Goal: Task Accomplishment & Management: Manage account settings

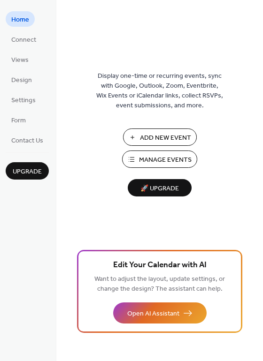
click at [167, 160] on span "Manage Events" at bounding box center [165, 160] width 53 height 10
click at [152, 155] on span "Manage Events" at bounding box center [165, 160] width 53 height 10
click at [152, 160] on span "Manage Events" at bounding box center [165, 160] width 53 height 10
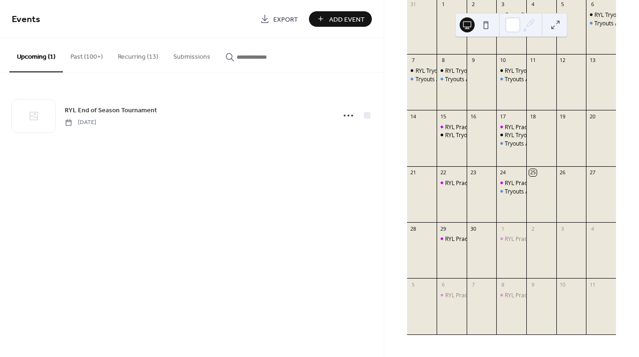
scroll to position [111, 0]
click at [456, 240] on div "RYL Practice" at bounding box center [461, 239] width 32 height 8
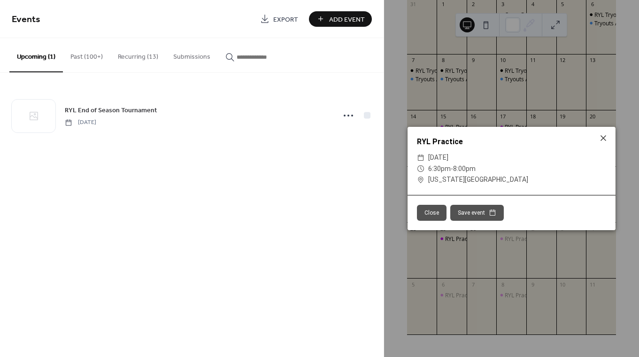
click at [229, 200] on div "Events Export Add Event Upcoming (1) Past (100+) Recurring (13) Submissions RYL…" at bounding box center [191, 178] width 383 height 357
click at [601, 140] on icon at bounding box center [602, 137] width 11 height 11
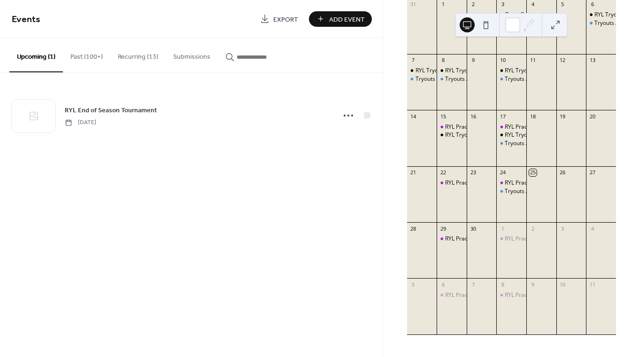
click at [141, 57] on button "Recurring (13)" at bounding box center [137, 54] width 55 height 33
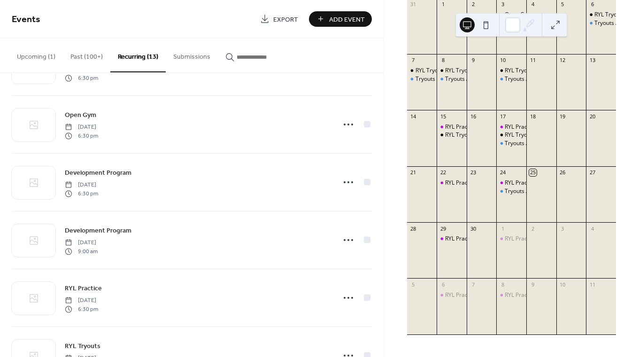
scroll to position [494, 0]
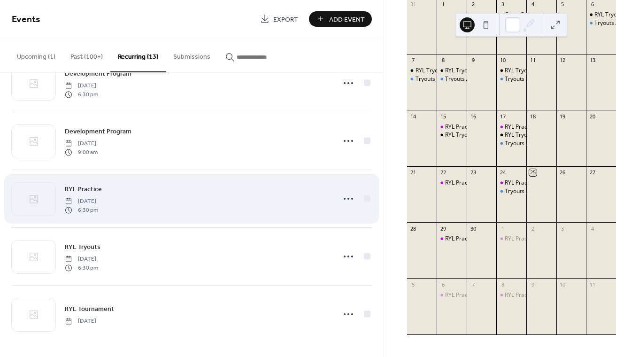
click at [172, 194] on div "RYL Practice Monday, September 15, 2025 6:30 pm" at bounding box center [197, 198] width 264 height 30
click at [341, 195] on icon at bounding box center [348, 198] width 15 height 15
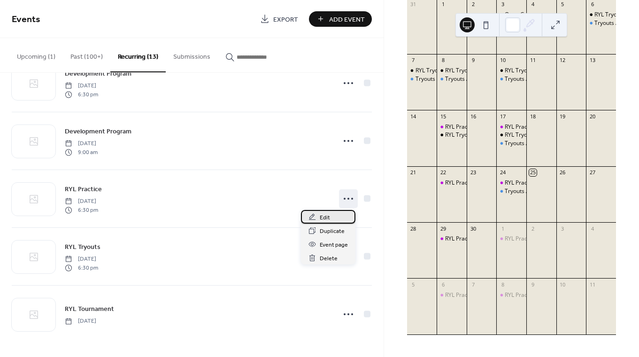
click at [331, 219] on div "Edit" at bounding box center [328, 217] width 54 height 14
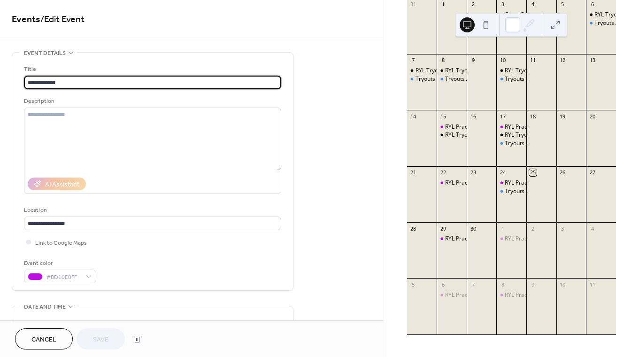
type input "**********"
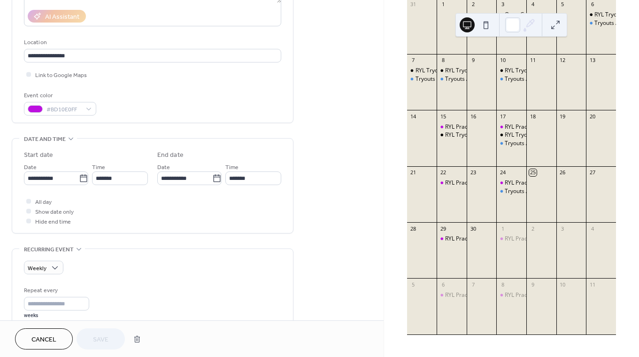
scroll to position [170, 0]
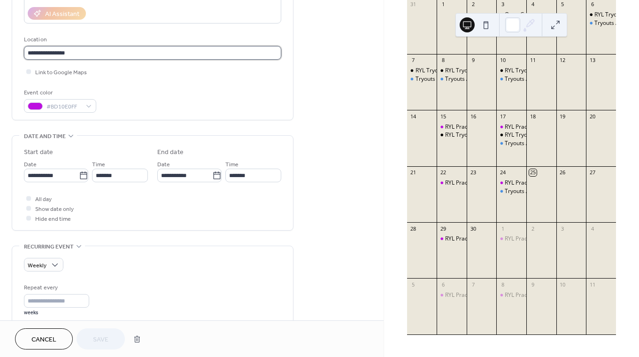
click at [117, 56] on input "**********" at bounding box center [152, 53] width 257 height 14
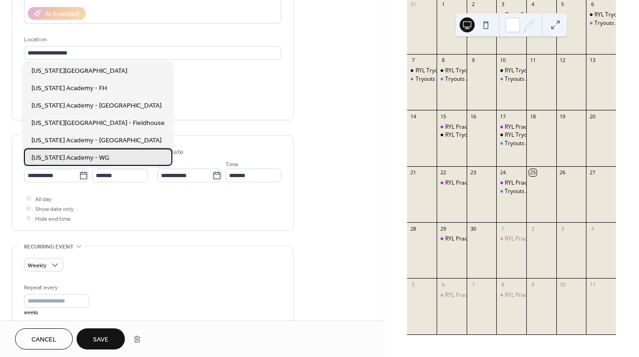
click at [106, 152] on div "Colorado Academy - WG" at bounding box center [98, 156] width 148 height 17
type input "**********"
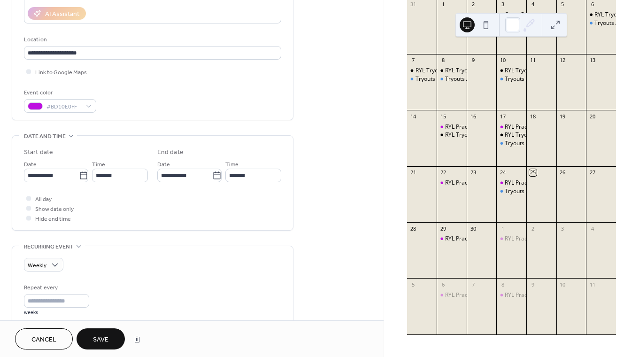
click at [95, 339] on span "Save" at bounding box center [100, 340] width 15 height 10
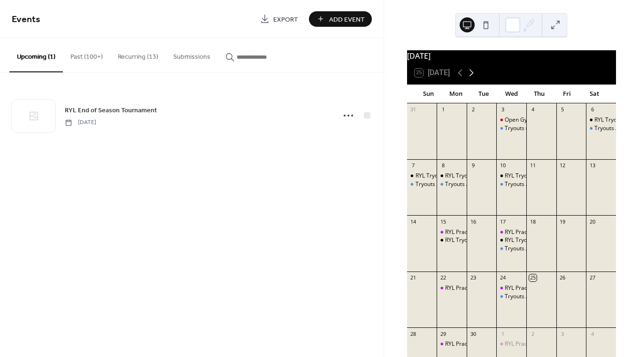
click at [469, 78] on icon at bounding box center [470, 72] width 11 height 11
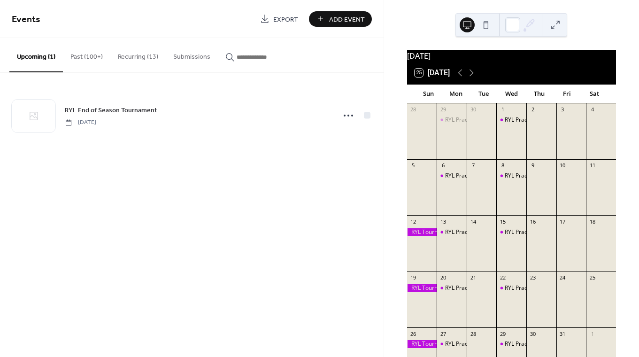
click at [141, 55] on button "Recurring (13)" at bounding box center [137, 54] width 55 height 33
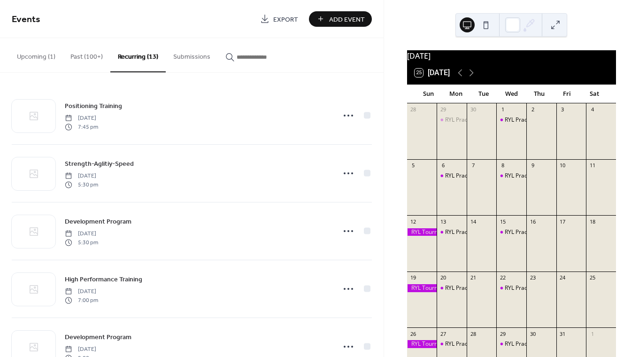
click at [35, 58] on button "Upcoming (1)" at bounding box center [35, 54] width 53 height 33
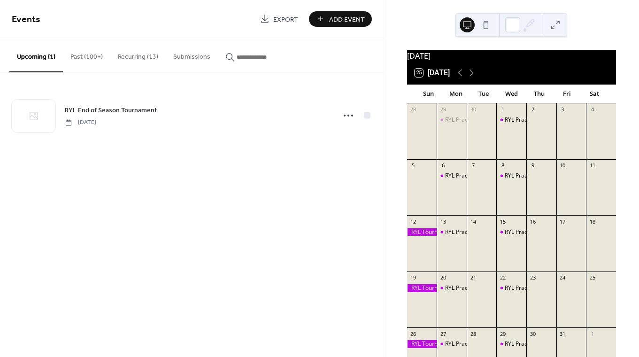
click at [76, 57] on button "Past (100+)" at bounding box center [86, 54] width 47 height 33
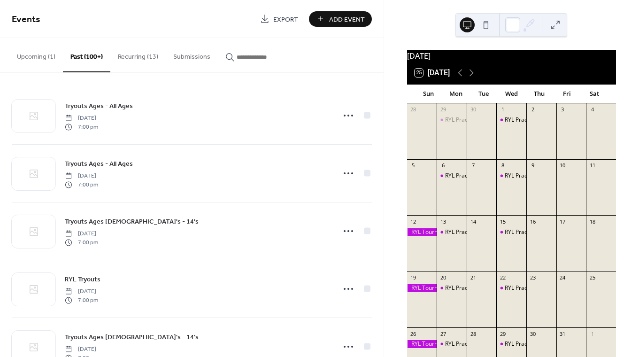
click at [131, 58] on button "Recurring (13)" at bounding box center [137, 54] width 55 height 33
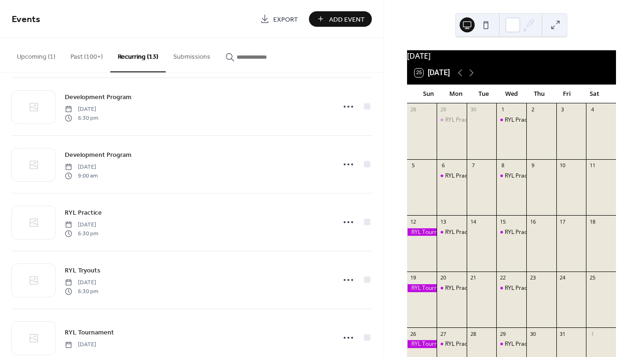
scroll to position [494, 0]
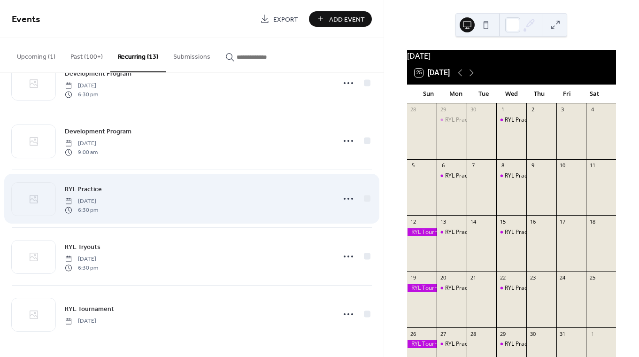
click at [197, 179] on div "RYL Practice Monday, September 15, 2025 6:30 pm" at bounding box center [192, 198] width 360 height 57
click at [348, 195] on icon at bounding box center [348, 198] width 15 height 15
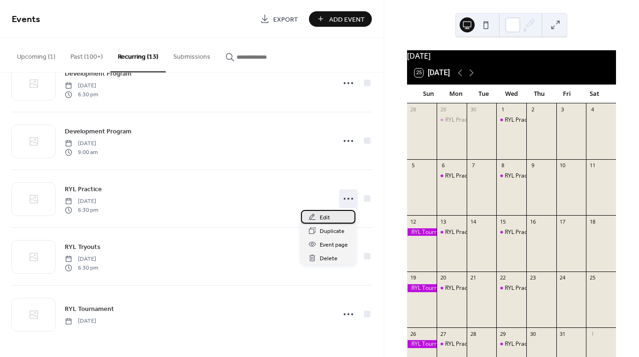
click at [329, 221] on div "Edit" at bounding box center [328, 217] width 54 height 14
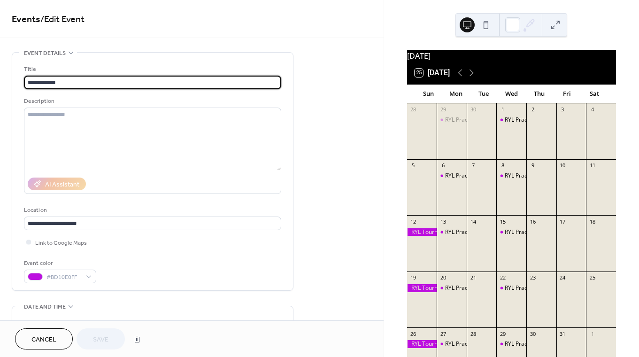
type input "**********"
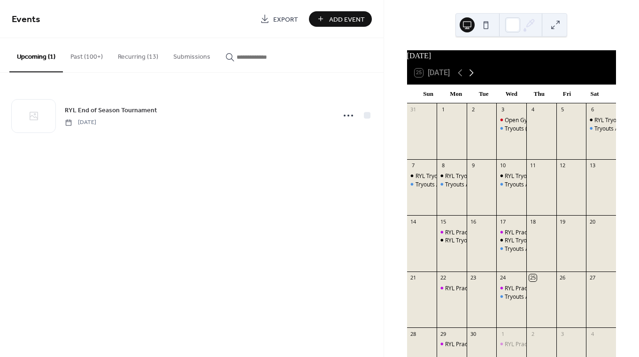
click at [472, 76] on icon at bounding box center [471, 72] width 4 height 7
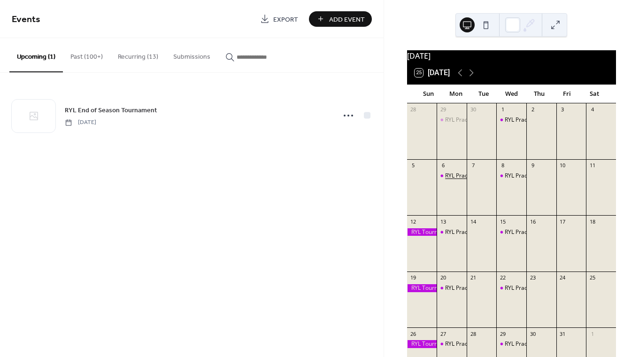
click at [454, 180] on div "RYL Practice" at bounding box center [461, 176] width 32 height 8
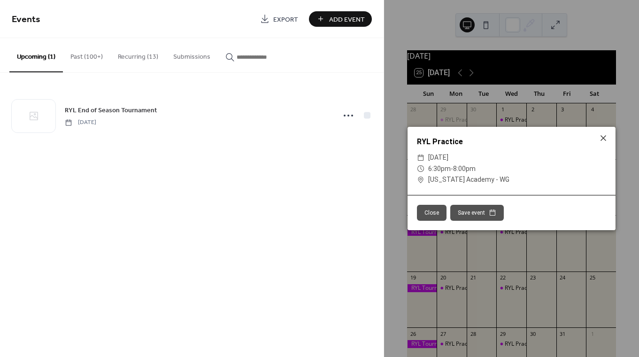
click at [295, 195] on div "Events Export Add Event Upcoming (1) Past (100+) Recurring (13) Submissions RYL…" at bounding box center [191, 178] width 383 height 357
click at [143, 57] on button "Recurring (13)" at bounding box center [137, 54] width 55 height 33
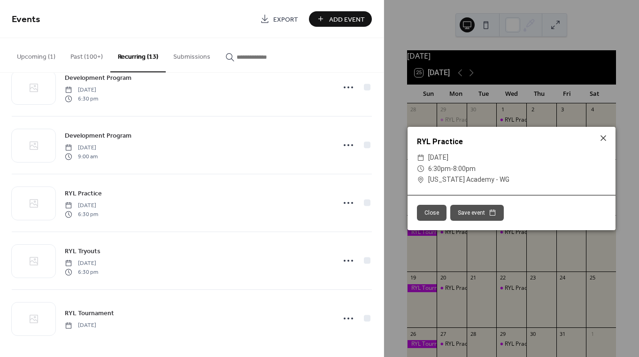
scroll to position [494, 0]
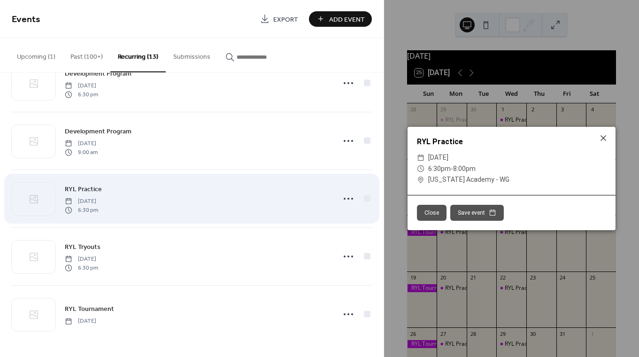
click at [257, 188] on div "RYL Practice Monday, September 15, 2025 6:30 pm" at bounding box center [197, 198] width 264 height 30
click at [339, 201] on div at bounding box center [348, 198] width 19 height 19
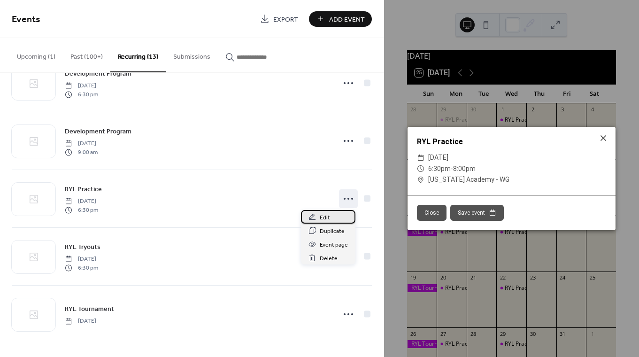
click at [329, 216] on span "Edit" at bounding box center [324, 218] width 10 height 10
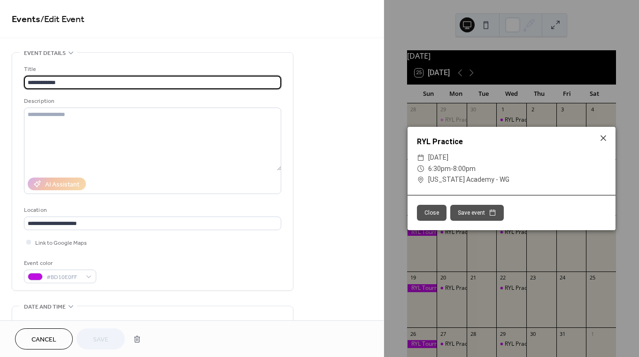
type input "**********"
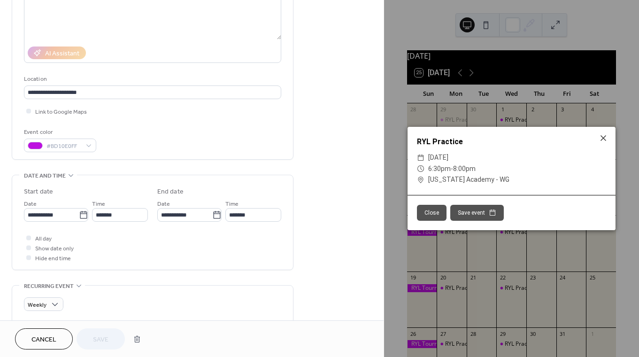
scroll to position [152, 0]
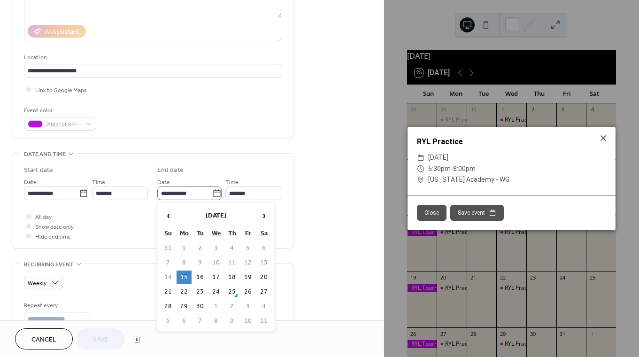
click at [213, 192] on icon at bounding box center [216, 193] width 9 height 9
click at [212, 192] on input "**********" at bounding box center [184, 193] width 55 height 14
click at [265, 214] on span "›" at bounding box center [264, 215] width 14 height 19
click at [263, 212] on span "›" at bounding box center [264, 215] width 14 height 19
click at [187, 274] on td "10" at bounding box center [183, 277] width 15 height 14
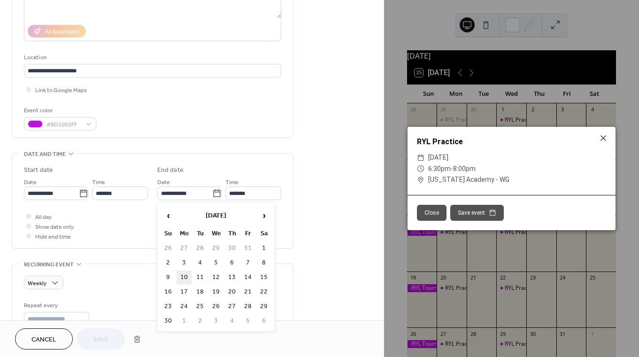
type input "**********"
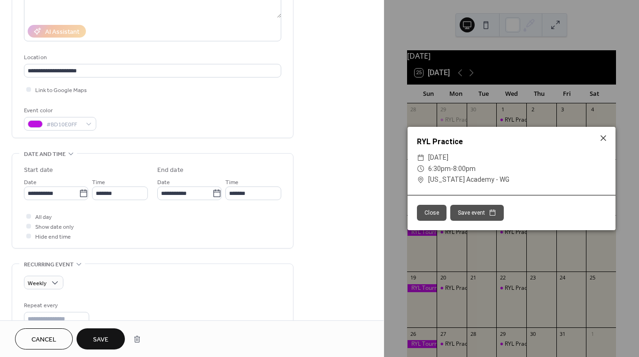
click at [103, 332] on button "Save" at bounding box center [100, 338] width 48 height 21
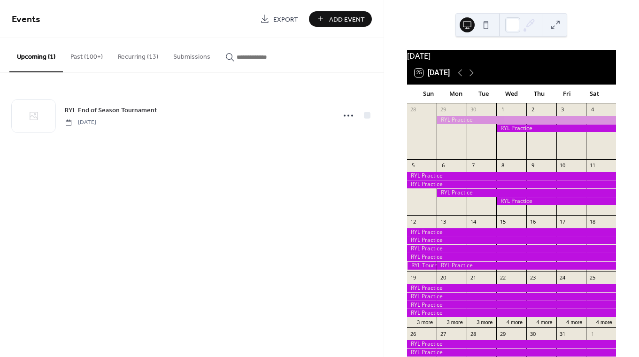
click at [128, 57] on button "Recurring (13)" at bounding box center [137, 54] width 55 height 33
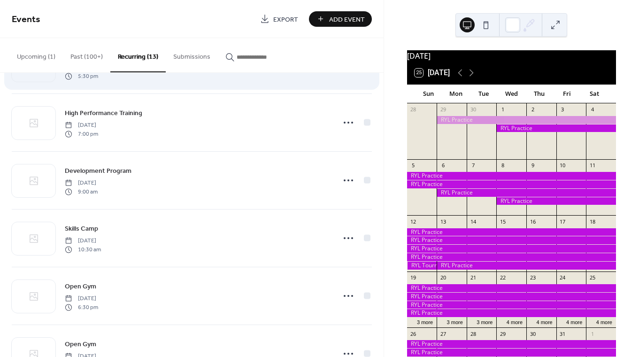
scroll to position [494, 0]
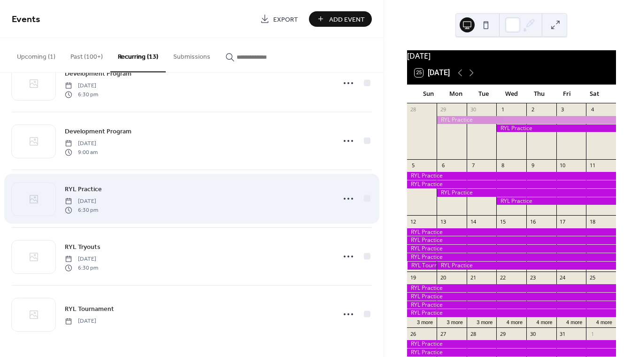
click at [148, 183] on div "RYL Practice Monday, September 15, 2025 6:30 pm" at bounding box center [197, 198] width 264 height 30
click at [350, 198] on icon at bounding box center [348, 198] width 15 height 15
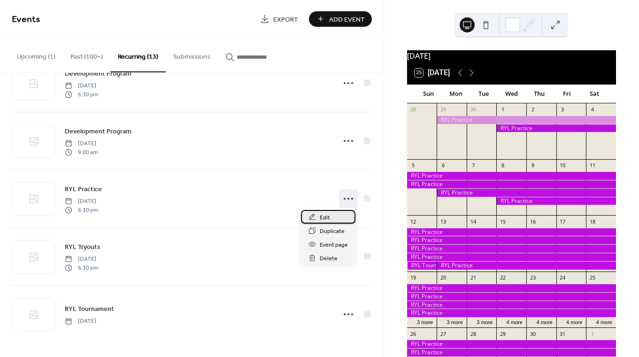
click at [327, 219] on span "Edit" at bounding box center [324, 218] width 10 height 10
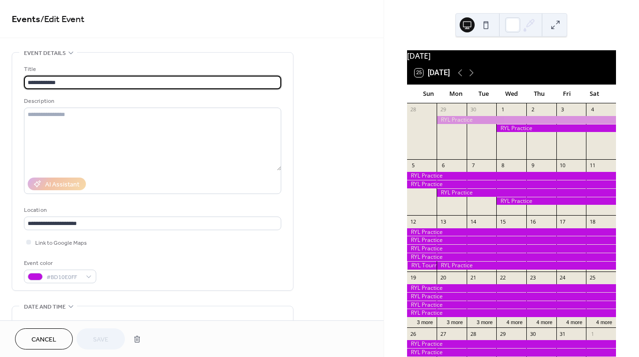
type input "**********"
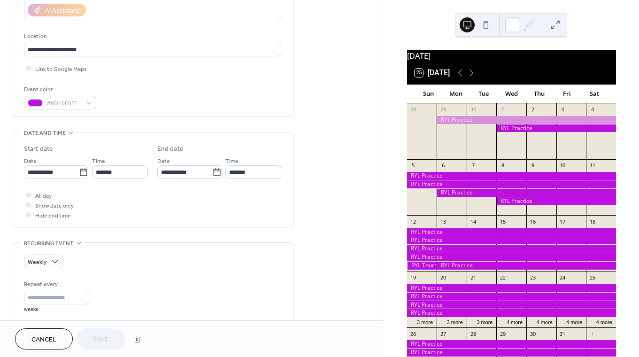
scroll to position [178, 0]
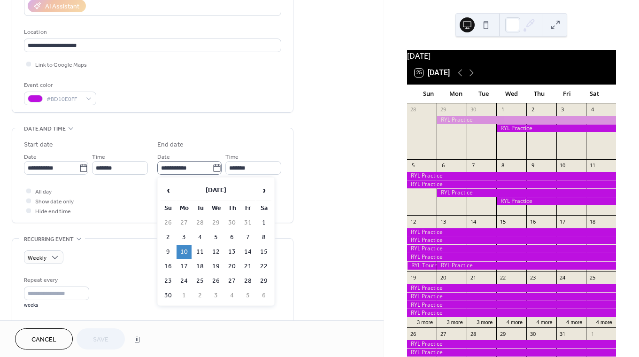
click at [213, 163] on icon at bounding box center [216, 167] width 9 height 9
click at [212, 163] on input "**********" at bounding box center [184, 168] width 55 height 14
click at [167, 187] on span "‹" at bounding box center [168, 190] width 14 height 19
click at [183, 250] on td "15" at bounding box center [183, 252] width 15 height 14
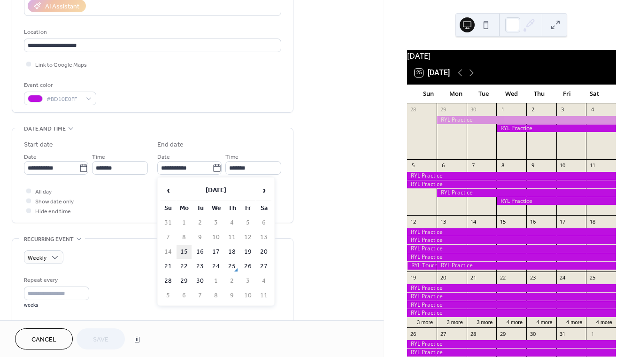
type input "**********"
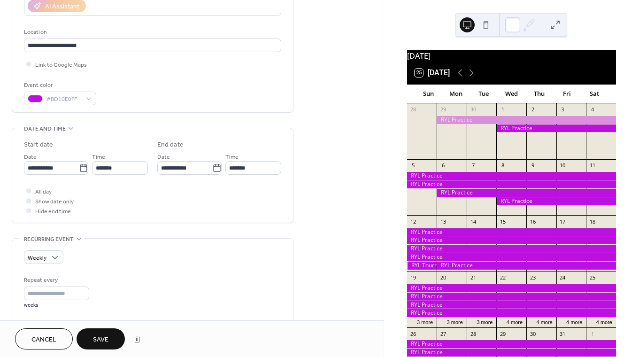
click at [91, 334] on button "Save" at bounding box center [100, 338] width 48 height 21
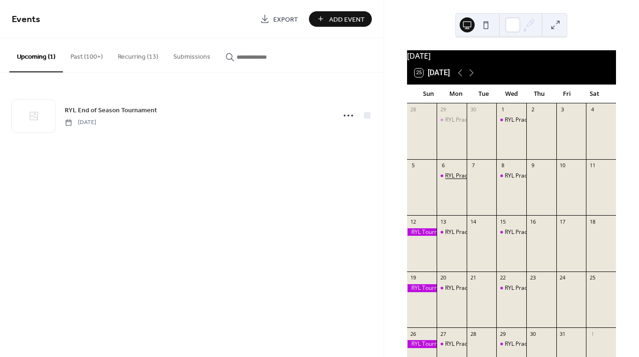
click at [457, 180] on div "RYL Practice" at bounding box center [461, 176] width 32 height 8
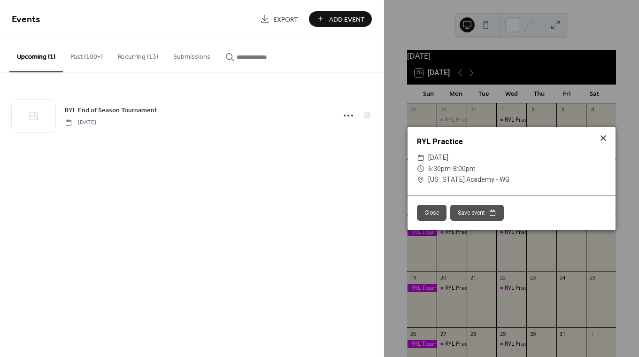
click at [599, 132] on div at bounding box center [602, 137] width 13 height 13
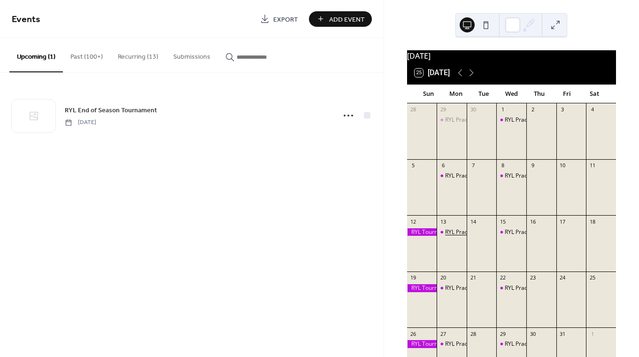
click at [455, 236] on div "RYL Practice" at bounding box center [461, 232] width 32 height 8
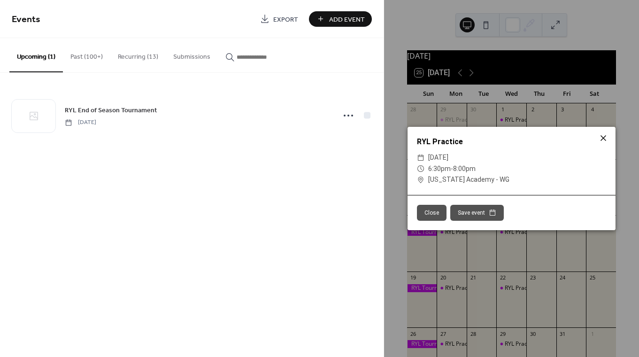
click at [600, 137] on icon at bounding box center [602, 137] width 11 height 11
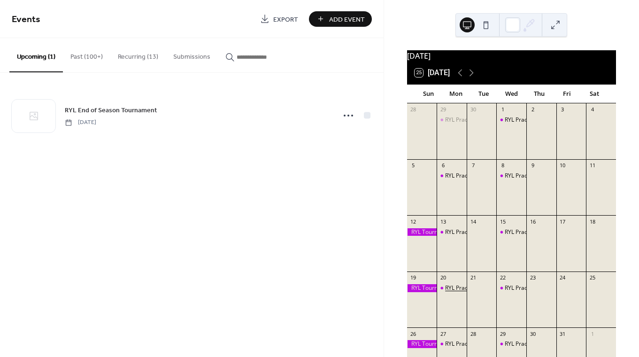
click at [459, 292] on div "RYL Practice" at bounding box center [461, 288] width 32 height 8
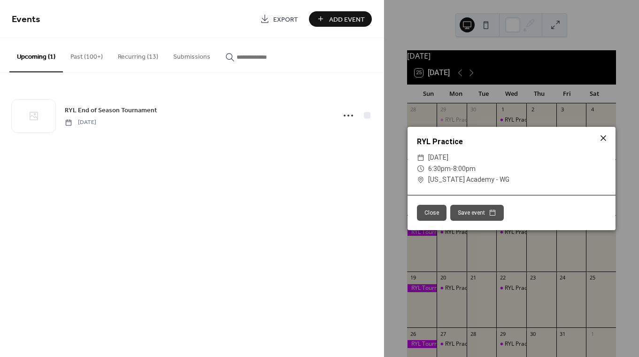
click at [603, 137] on icon at bounding box center [603, 138] width 6 height 6
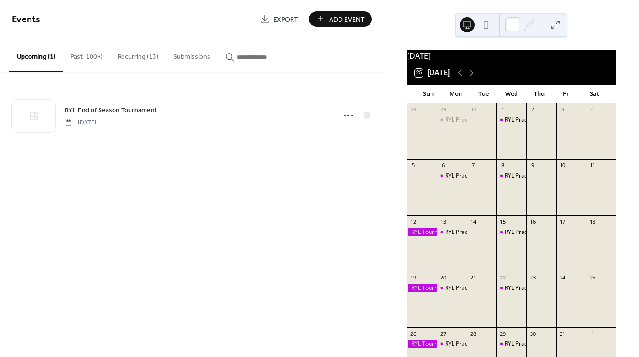
scroll to position [76, 0]
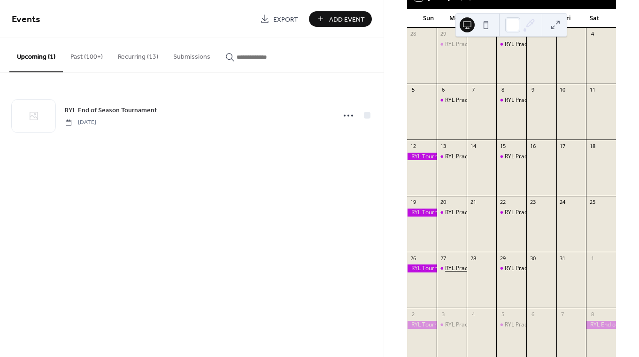
click at [458, 272] on div "RYL Practice" at bounding box center [461, 268] width 32 height 8
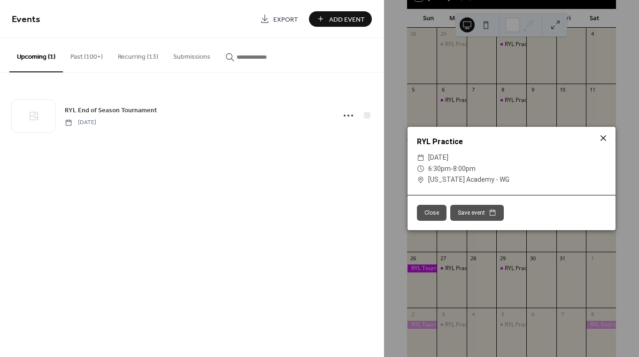
click at [607, 138] on icon at bounding box center [602, 137] width 11 height 11
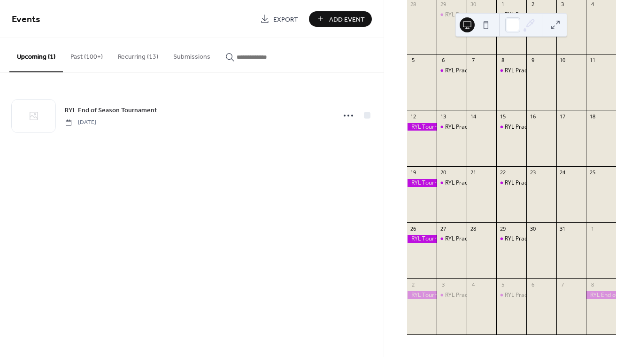
scroll to position [109, 0]
click at [457, 299] on div "RYL Practice" at bounding box center [461, 295] width 32 height 8
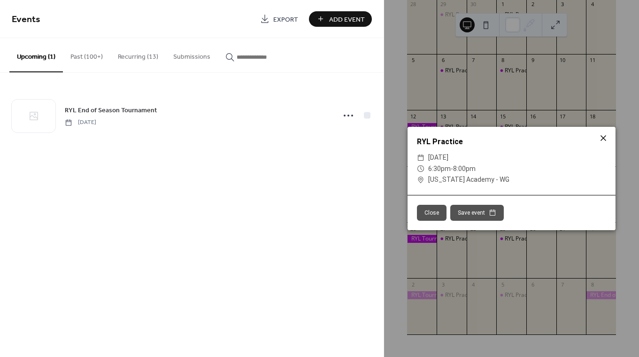
click at [605, 133] on icon at bounding box center [602, 137] width 11 height 11
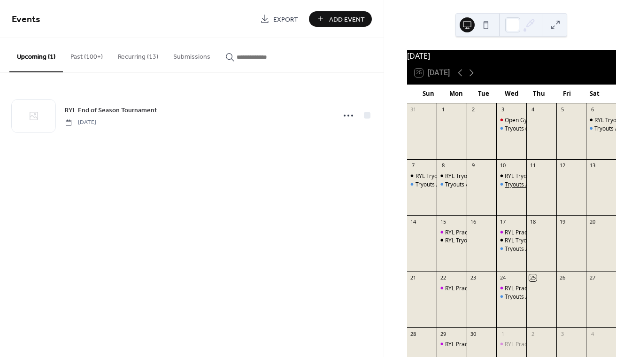
click at [516, 188] on div "Tryouts Ages [DEMOGRAPHIC_DATA]'s - 14's" at bounding box center [562, 184] width 116 height 8
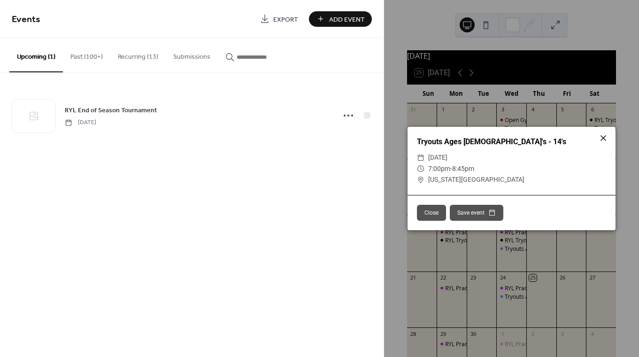
click at [606, 141] on icon at bounding box center [602, 137] width 11 height 11
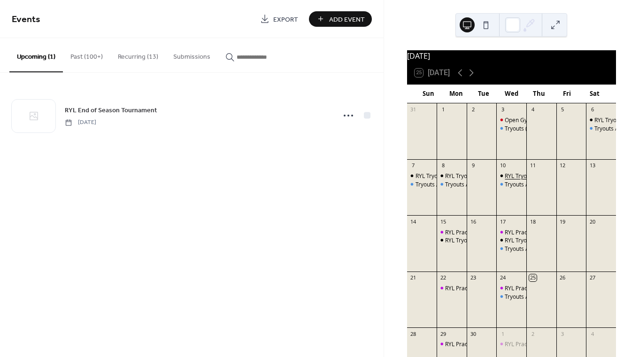
click at [510, 180] on div "RYL Tryouts" at bounding box center [519, 176] width 30 height 8
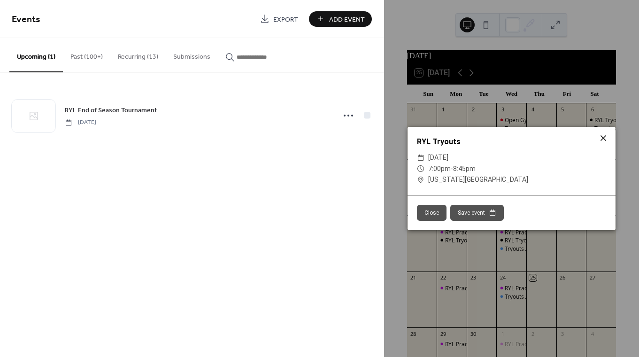
click at [607, 135] on icon at bounding box center [602, 137] width 11 height 11
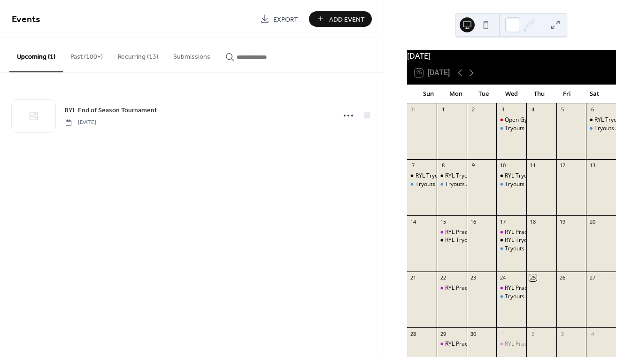
click at [152, 52] on button "Recurring (13)" at bounding box center [137, 54] width 55 height 33
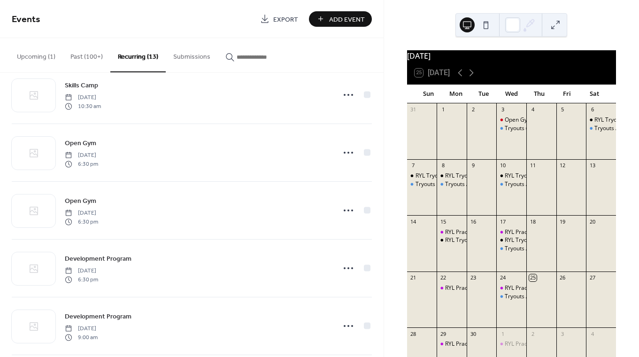
scroll to position [494, 0]
